Goal: Manage account settings

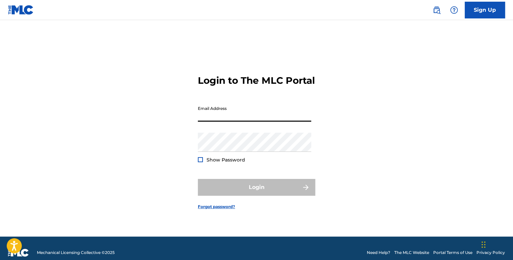
type input "[DOMAIN_NAME][EMAIL_ADDRESS][DOMAIN_NAME]"
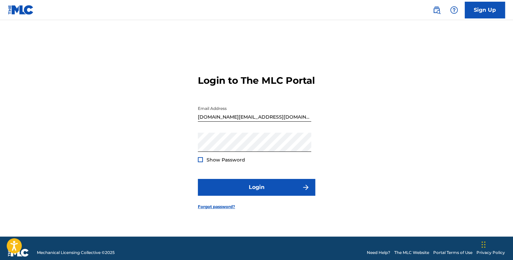
click at [226, 163] on span "Show Password" at bounding box center [226, 160] width 39 height 6
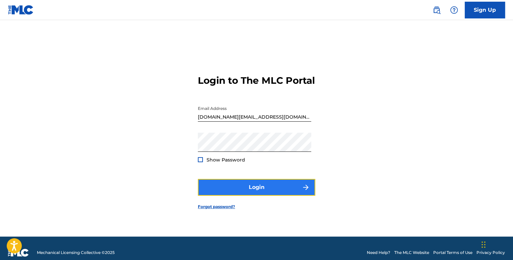
click at [240, 194] on button "Login" at bounding box center [256, 187] width 117 height 17
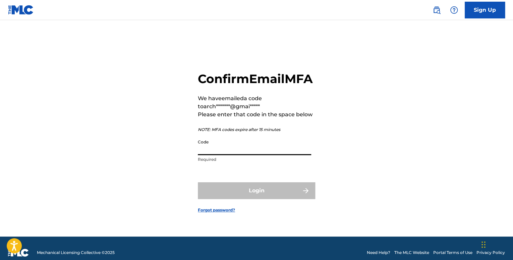
paste input "710585"
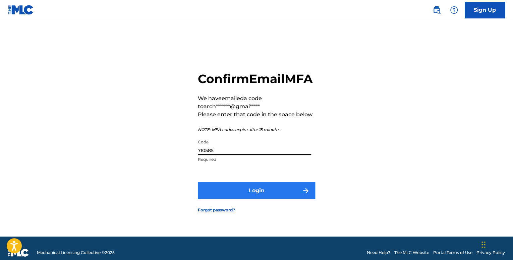
type input "710585"
click at [246, 193] on button "Login" at bounding box center [256, 191] width 117 height 17
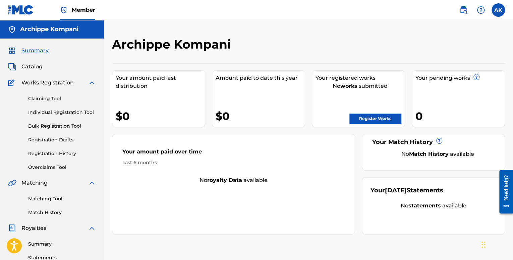
click at [419, 118] on div "0" at bounding box center [460, 116] width 89 height 15
click at [43, 139] on link "Registration Drafts" at bounding box center [62, 140] width 68 height 7
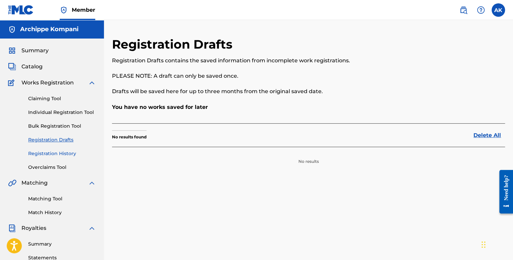
click at [51, 154] on link "Registration History" at bounding box center [62, 153] width 68 height 7
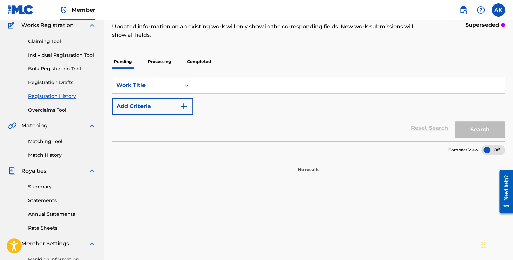
scroll to position [67, 0]
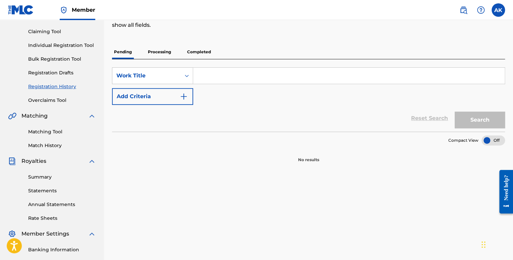
click at [161, 53] on p "Processing" at bounding box center [159, 52] width 27 height 14
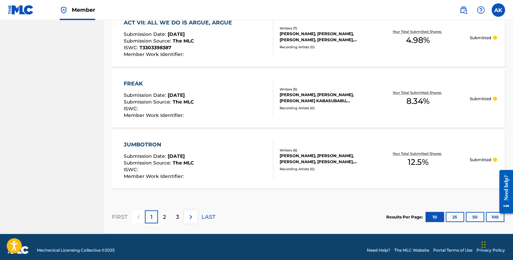
scroll to position [642, 0]
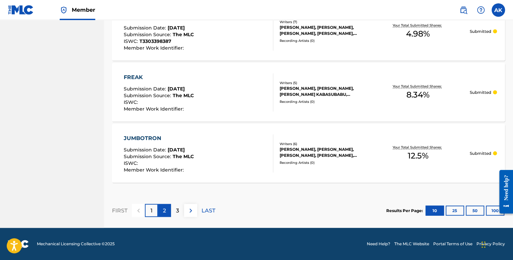
click at [166, 210] on div "2" at bounding box center [164, 210] width 13 height 13
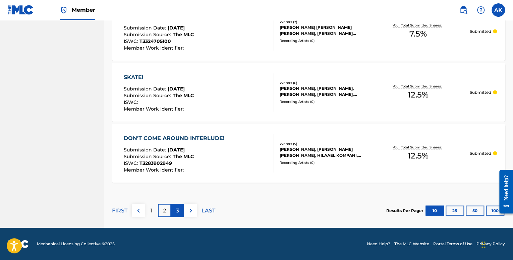
click at [178, 213] on p "3" at bounding box center [177, 211] width 3 height 8
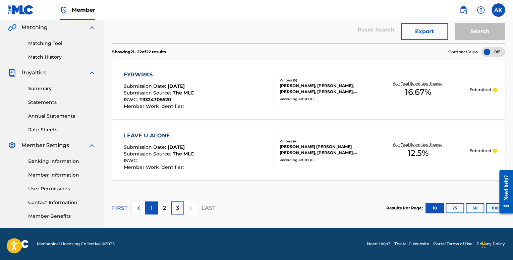
click at [156, 207] on div "1" at bounding box center [151, 208] width 13 height 13
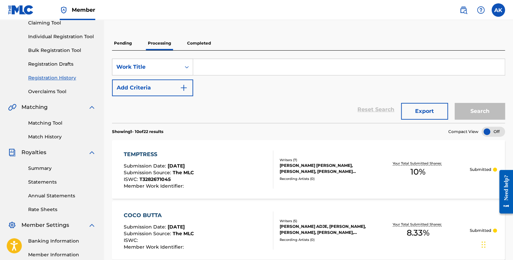
scroll to position [0, 0]
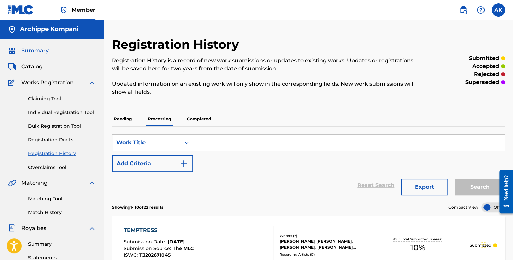
click at [37, 54] on span "Summary" at bounding box center [34, 51] width 27 height 8
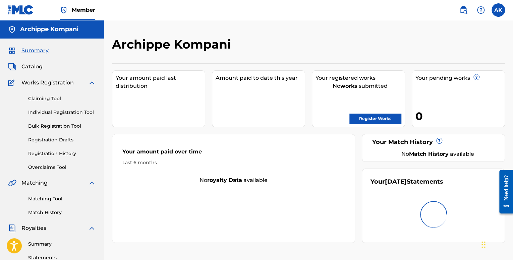
click at [419, 117] on div "0" at bounding box center [460, 116] width 89 height 15
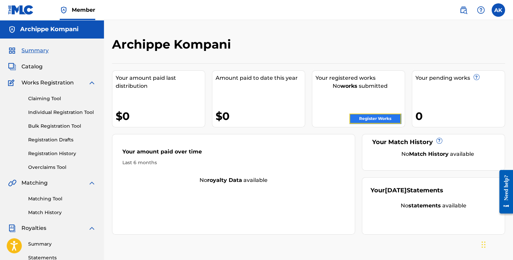
click at [372, 117] on link "Register Works" at bounding box center [376, 119] width 52 height 10
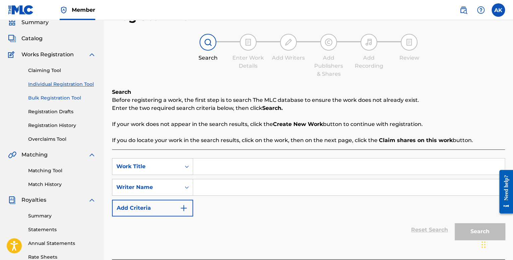
scroll to position [21, 0]
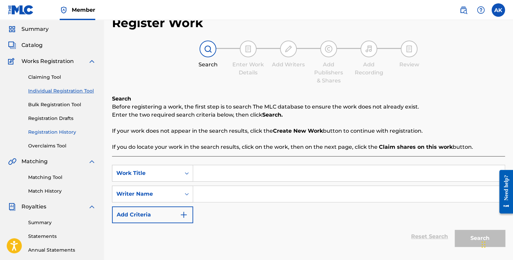
click at [36, 135] on link "Registration History" at bounding box center [62, 132] width 68 height 7
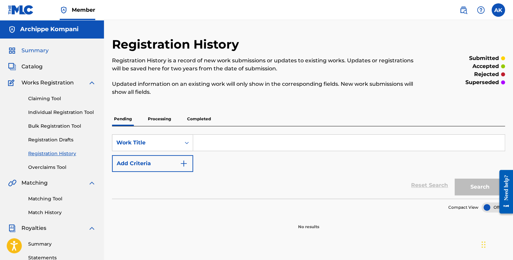
click at [37, 49] on span "Summary" at bounding box center [34, 51] width 27 height 8
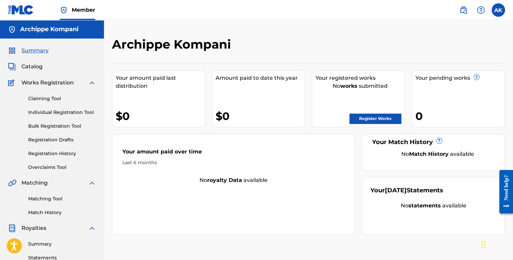
click at [501, 18] on nav "Member AK AK Archippe Kompani [DOMAIN_NAME][EMAIL_ADDRESS][DOMAIN_NAME] Notific…" at bounding box center [256, 10] width 513 height 20
click at [500, 8] on label at bounding box center [498, 9] width 13 height 13
click at [499, 10] on input "AK Archippe Kompani [DOMAIN_NAME][EMAIL_ADDRESS][DOMAIN_NAME] Notification Pref…" at bounding box center [499, 10] width 0 height 0
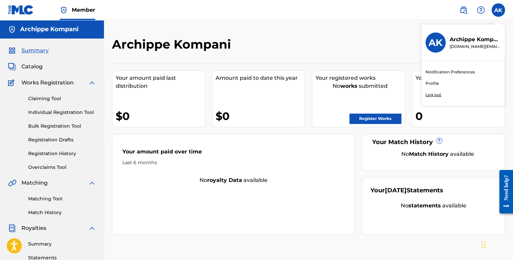
click at [433, 82] on link "Profile" at bounding box center [432, 84] width 13 height 6
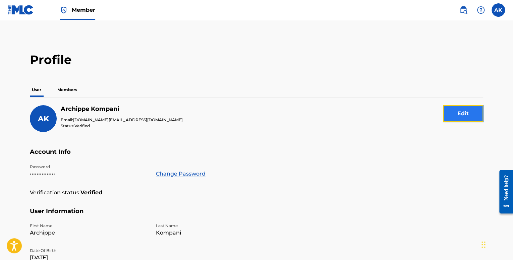
click at [473, 113] on button "Edit" at bounding box center [463, 113] width 40 height 17
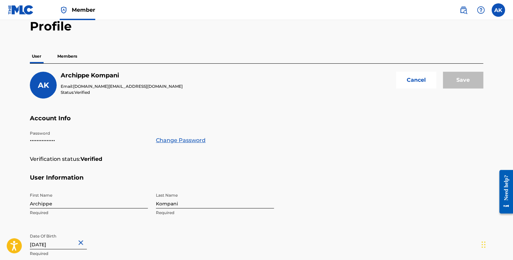
drag, startPoint x: 28, startPoint y: 77, endPoint x: 33, endPoint y: 81, distance: 6.2
click at [28, 78] on div "Profile User Members AK Archippe Kompani Email: [DOMAIN_NAME][EMAIL_ADDRESS][DO…" at bounding box center [257, 237] width 470 height 437
click at [40, 85] on span "AK" at bounding box center [43, 85] width 11 height 9
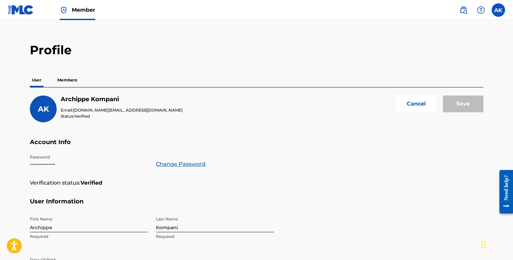
scroll to position [9, 0]
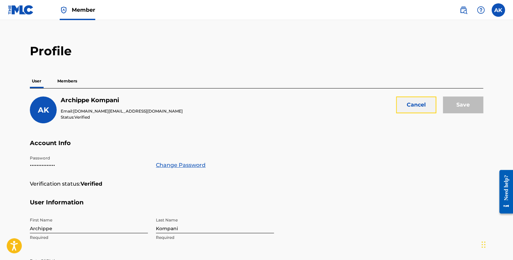
click at [429, 100] on button "Cancel" at bounding box center [416, 105] width 40 height 17
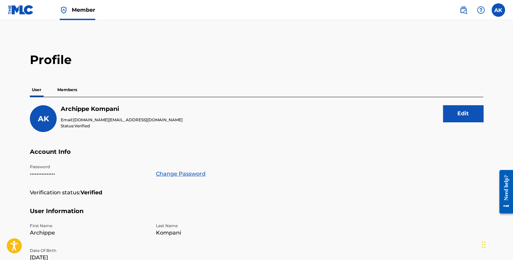
scroll to position [0, 0]
click at [502, 13] on label at bounding box center [498, 9] width 13 height 13
click at [499, 10] on input "AK Archippe Kompani [DOMAIN_NAME][EMAIL_ADDRESS][DOMAIN_NAME] Notification Pref…" at bounding box center [499, 10] width 0 height 0
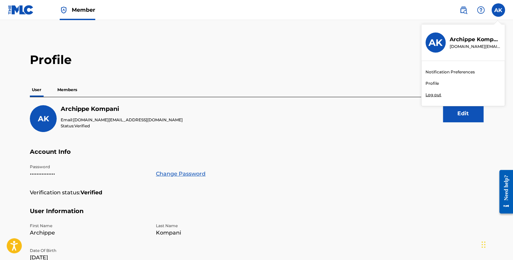
click at [435, 93] on p "Log out" at bounding box center [434, 95] width 16 height 6
click at [499, 10] on input "AK Archippe Kompani [DOMAIN_NAME][EMAIL_ADDRESS][DOMAIN_NAME] Notification Pref…" at bounding box center [499, 10] width 0 height 0
